Goal: Task Accomplishment & Management: Manage account settings

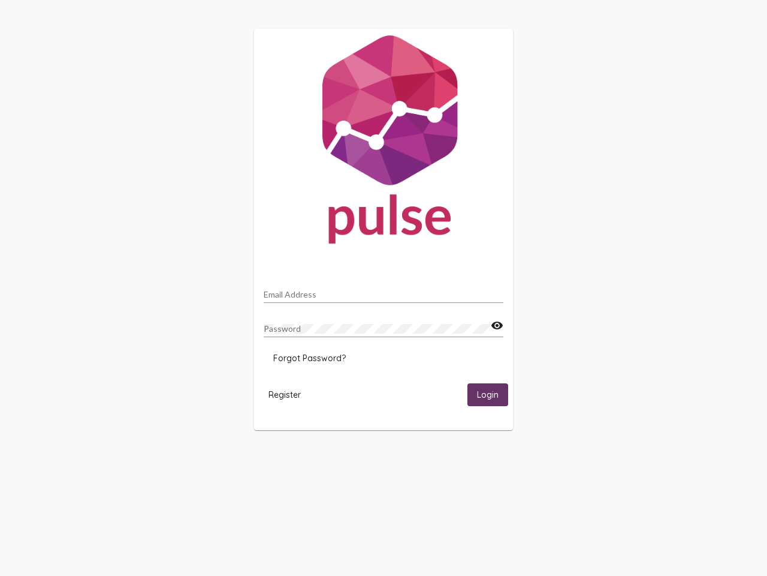
click at [384, 291] on input "Email Address" at bounding box center [384, 295] width 240 height 10
click at [497, 326] on mat-icon "visibility" at bounding box center [497, 325] width 13 height 14
click at [309, 358] on span "Forgot Password?" at bounding box center [309, 358] width 73 height 11
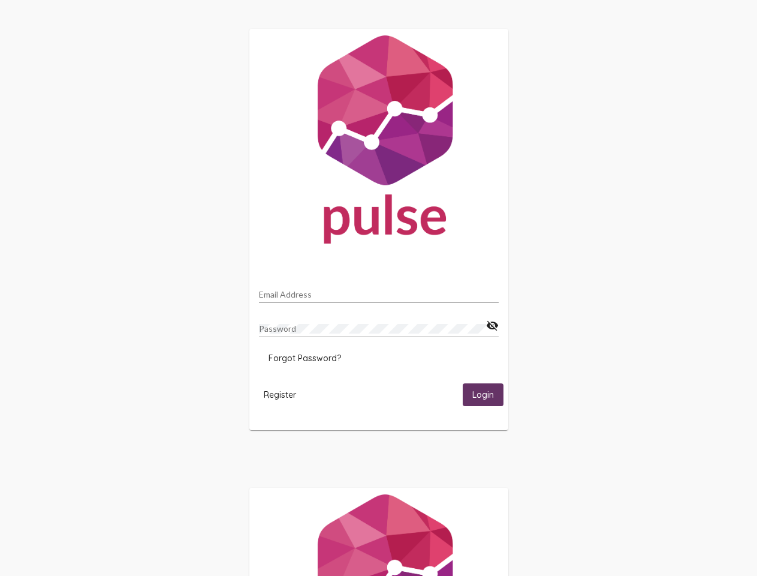
click at [285, 394] on span "Register" at bounding box center [280, 394] width 32 height 11
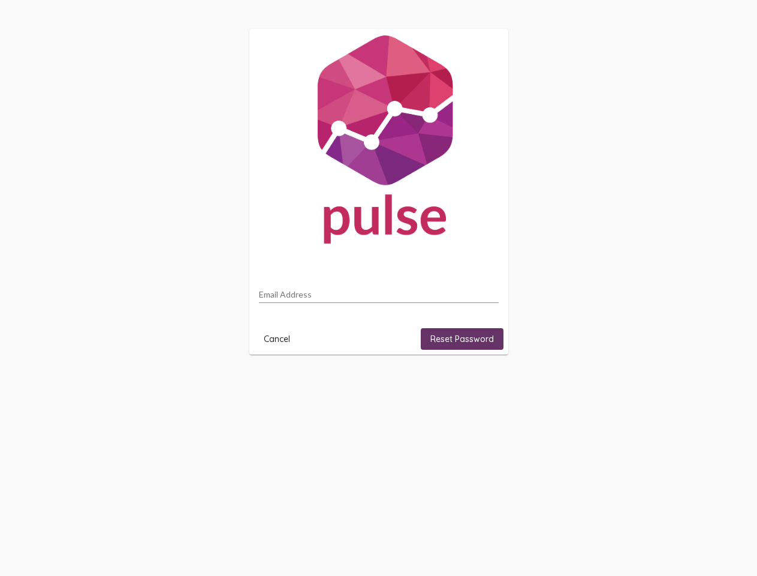
click at [488, 383] on html "Email Address Cancel Reset Password" at bounding box center [378, 191] width 757 height 383
